Goal: Task Accomplishment & Management: Use online tool/utility

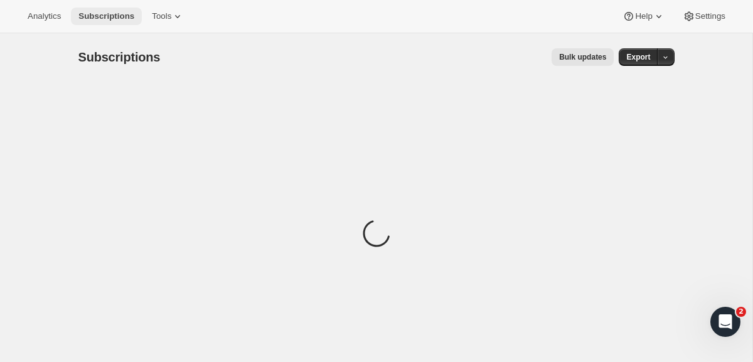
click at [102, 17] on span "Subscriptions" at bounding box center [106, 16] width 56 height 10
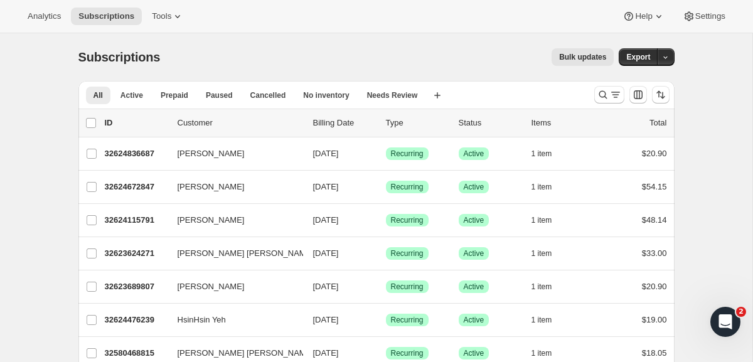
drag, startPoint x: 56, startPoint y: 17, endPoint x: 165, endPoint y: 25, distance: 108.9
click at [164, 25] on div "Analytics Subscriptions Tools Help Settings" at bounding box center [376, 16] width 753 height 33
click at [171, 21] on span "Tools" at bounding box center [161, 16] width 19 height 10
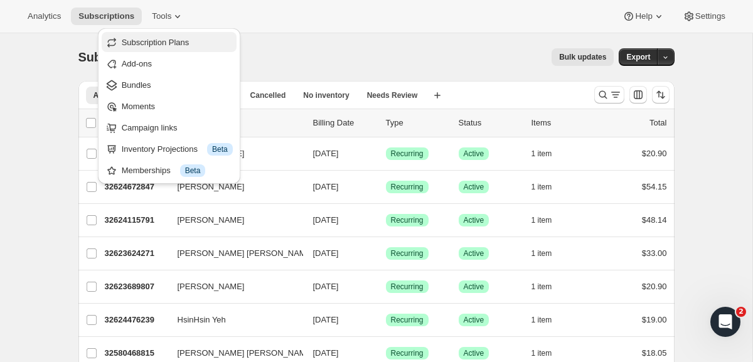
click at [171, 45] on span "Subscription Plans" at bounding box center [156, 42] width 68 height 9
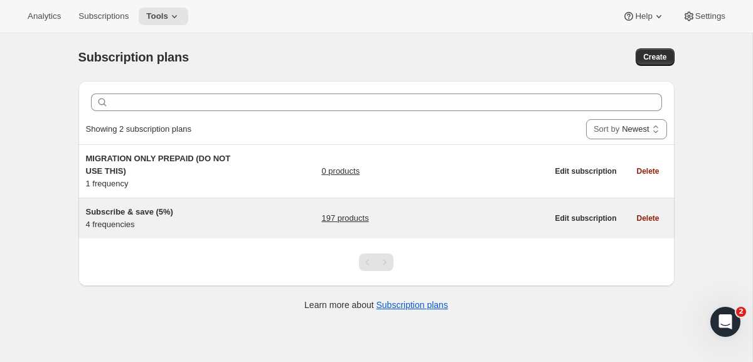
click at [166, 209] on span "Subscribe & save (5%)" at bounding box center [129, 211] width 87 height 9
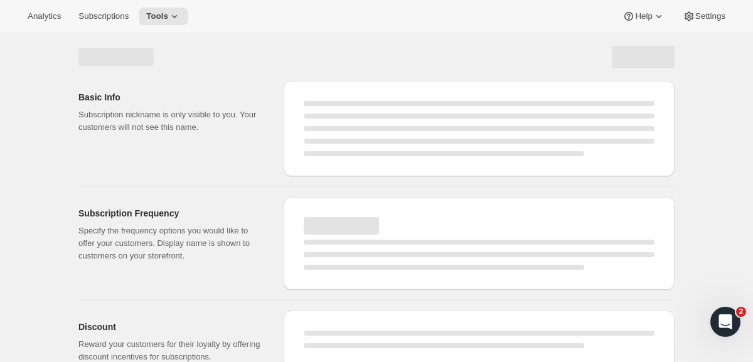
select select "WEEK"
select select "MONTH"
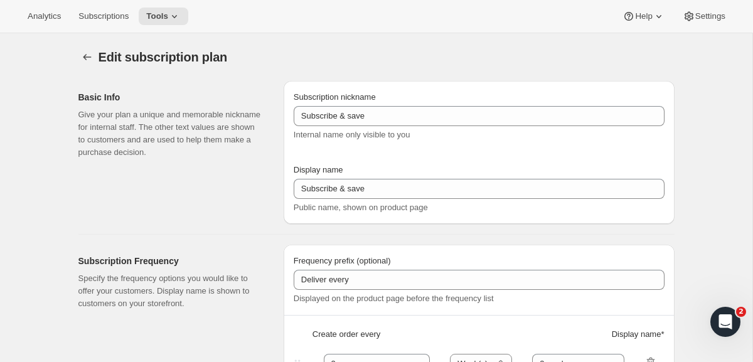
type input "Subscribe & save (5%)"
type input "Subscribe & Save"
type input "1"
type input "1 week"
type input "2"
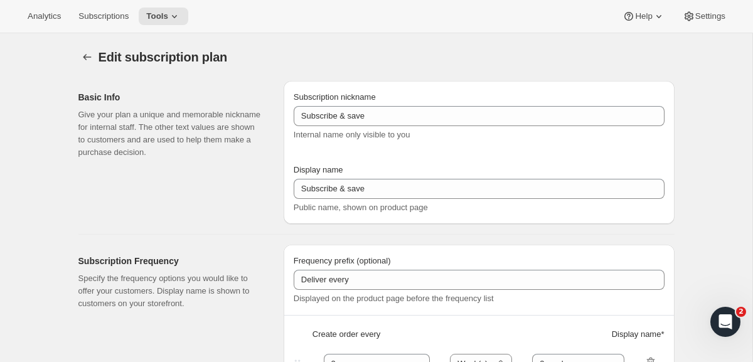
select select "WEEK"
type input "2 weeks"
type input "5"
select select "WEEK"
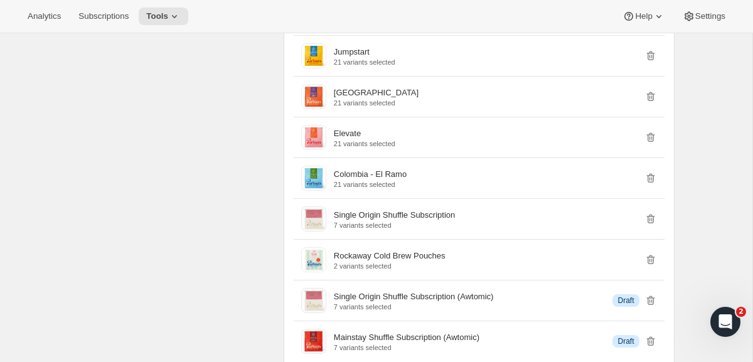
scroll to position [1392, 0]
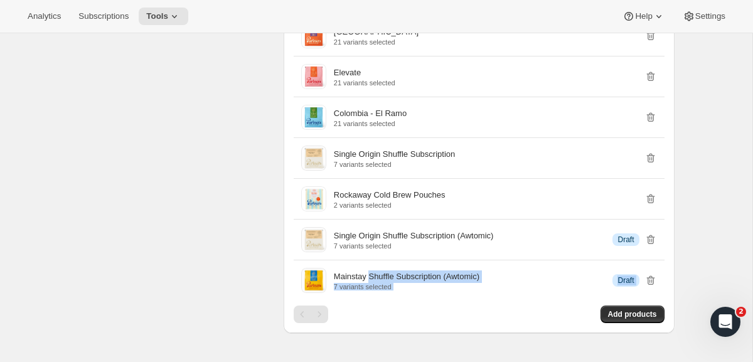
drag, startPoint x: 373, startPoint y: 292, endPoint x: 377, endPoint y: 323, distance: 31.0
click at [377, 323] on div "Add products" at bounding box center [479, 315] width 371 height 18
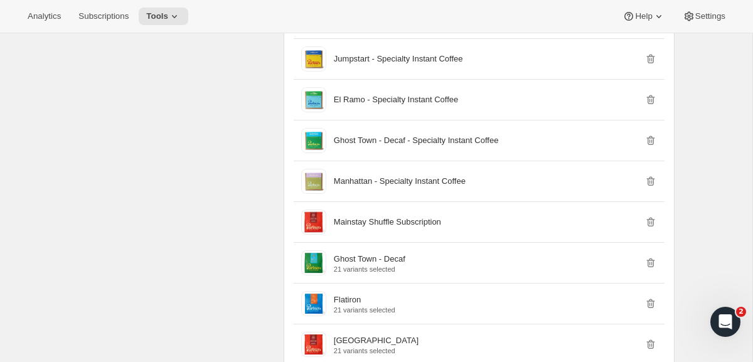
scroll to position [949, 0]
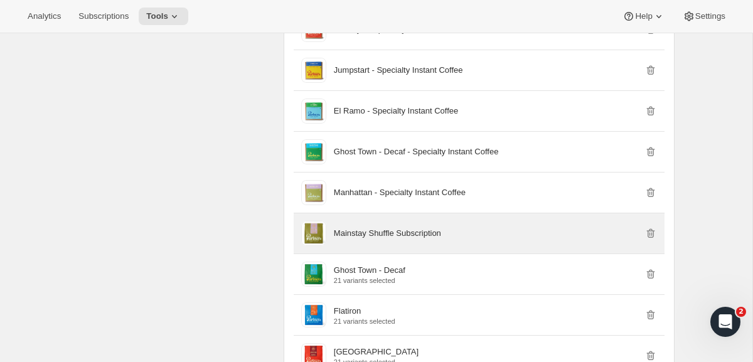
click at [366, 240] on p "Mainstay Shuffle Subscription" at bounding box center [387, 233] width 107 height 13
click at [298, 242] on div "Mainstay Shuffle Subscription" at bounding box center [479, 233] width 371 height 40
click at [313, 242] on span at bounding box center [313, 233] width 25 height 25
